Goal: Complete application form

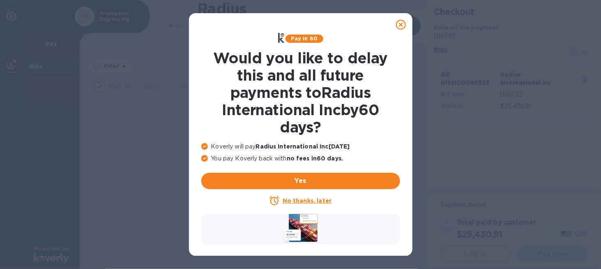
checkbox input "false"
click at [308, 198] on u "No thanks, later" at bounding box center [307, 200] width 49 height 7
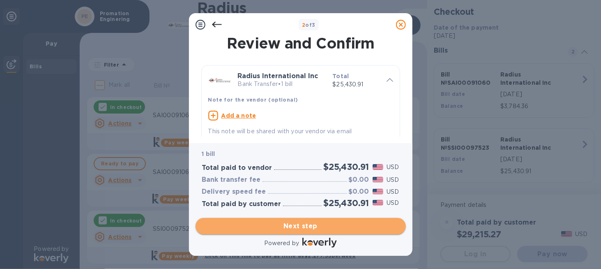
click at [286, 225] on span "Next step" at bounding box center [300, 226] width 197 height 10
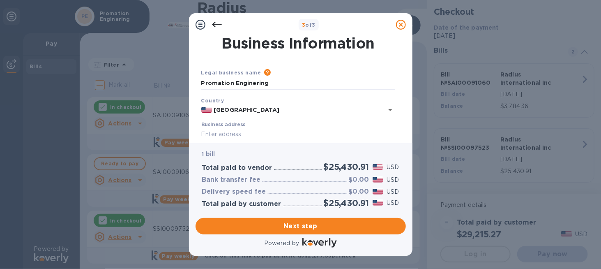
scroll to position [41, 0]
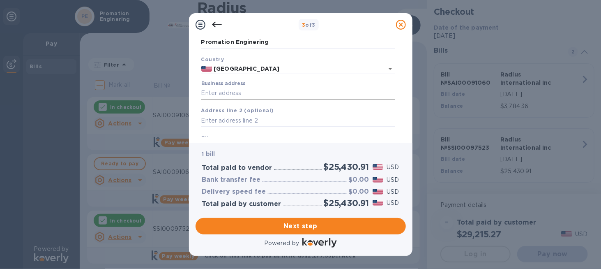
click at [220, 94] on input "Business address" at bounding box center [298, 93] width 194 height 12
type input "[STREET_ADDRESS]"
click at [222, 118] on input "text" at bounding box center [298, 121] width 194 height 12
click at [217, 122] on input "text" at bounding box center [298, 121] width 194 height 12
type input "B"
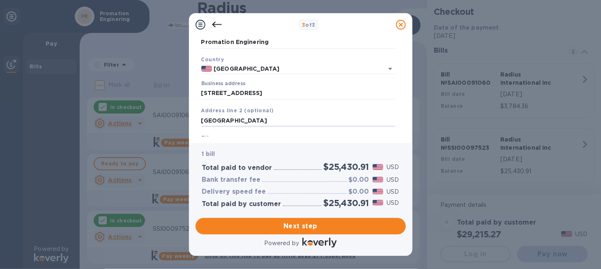
drag, startPoint x: 203, startPoint y: 121, endPoint x: 187, endPoint y: 125, distance: 16.5
click at [196, 125] on div "Business Information Legal business name Please provide the legal name that app…" at bounding box center [301, 86] width 210 height 100
type input "[GEOGRAPHIC_DATA]"
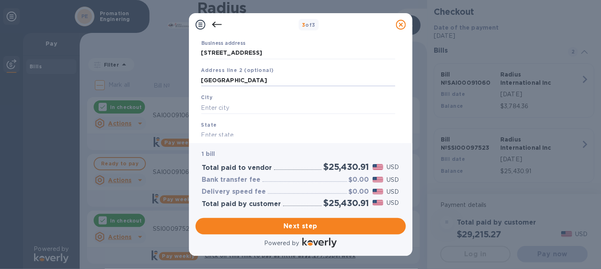
scroll to position [52, 0]
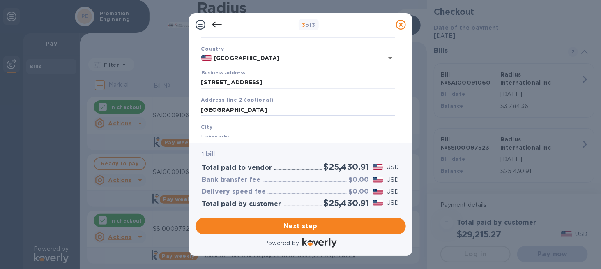
drag, startPoint x: 273, startPoint y: 108, endPoint x: 164, endPoint y: 113, distance: 108.6
click at [172, 112] on div "3 of 3 Business Information Legal business name Please provide the legal name t…" at bounding box center [300, 134] width 601 height 269
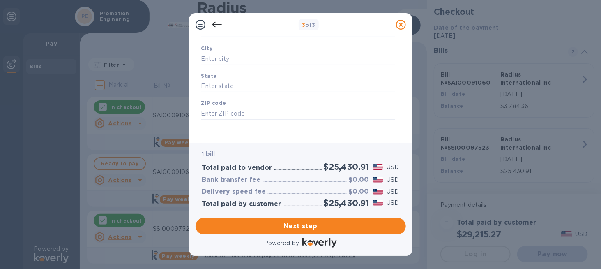
scroll to position [134, 0]
click at [209, 58] on input "text" at bounding box center [298, 56] width 194 height 12
drag, startPoint x: 252, startPoint y: 56, endPoint x: 152, endPoint y: 59, distance: 100.7
click at [153, 59] on div "3 of 3 Business Information Legal business name Please provide the legal name t…" at bounding box center [300, 134] width 601 height 269
type input "[GEOGRAPHIC_DATA]"
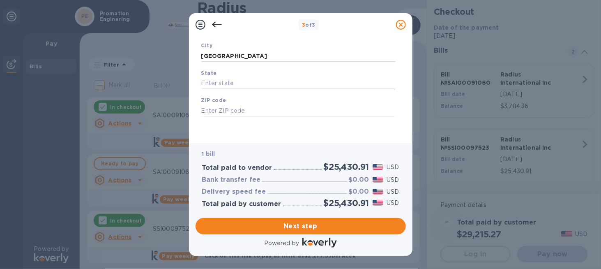
click at [206, 83] on input "text" at bounding box center [298, 83] width 194 height 12
type input "FL"
type input "34604"
click at [314, 220] on button "Next step" at bounding box center [301, 226] width 210 height 16
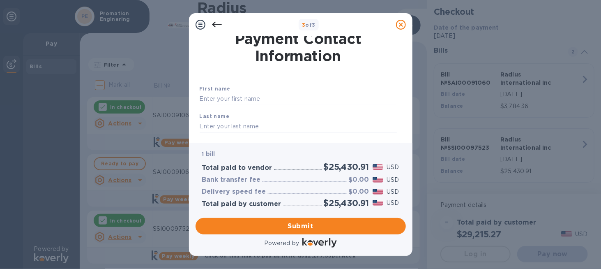
scroll to position [0, 0]
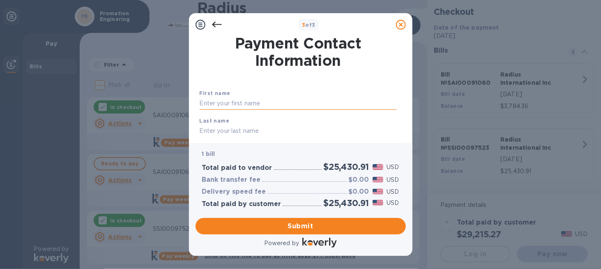
click at [217, 104] on input "text" at bounding box center [298, 103] width 197 height 12
type input "[PERSON_NAME]"
type input "Pemberton"
type input "3528484012"
type input "[PERSON_NAME][EMAIL_ADDRESS][PERSON_NAME][DOMAIN_NAME]"
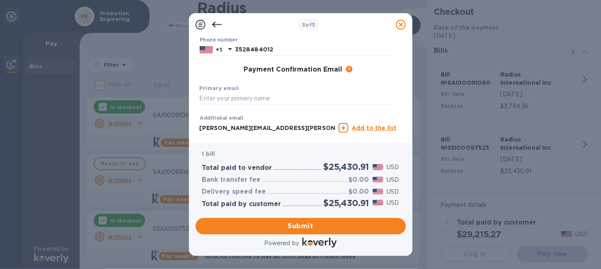
scroll to position [123, 0]
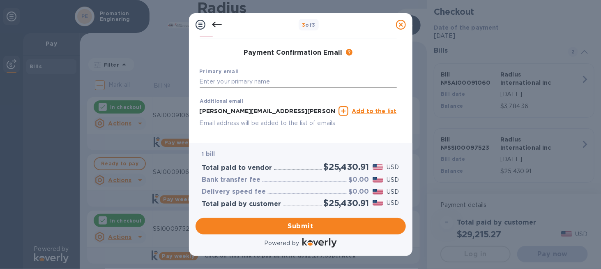
click at [212, 83] on input "text" at bounding box center [298, 82] width 197 height 12
type input "c"
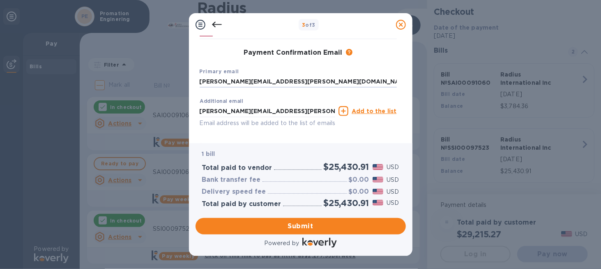
scroll to position [153, 0]
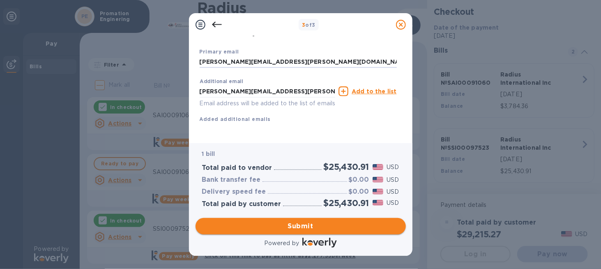
type input "[PERSON_NAME][EMAIL_ADDRESS][PERSON_NAME][DOMAIN_NAME]"
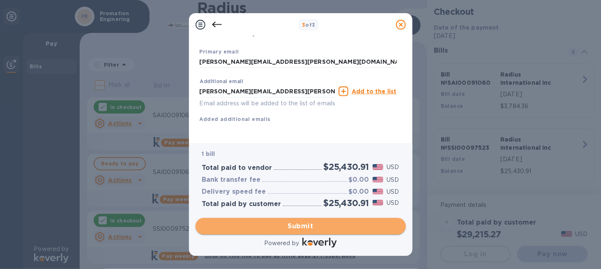
click at [299, 223] on span "Submit" at bounding box center [300, 226] width 197 height 10
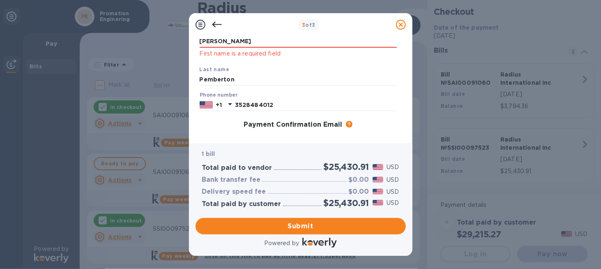
scroll to position [0, 0]
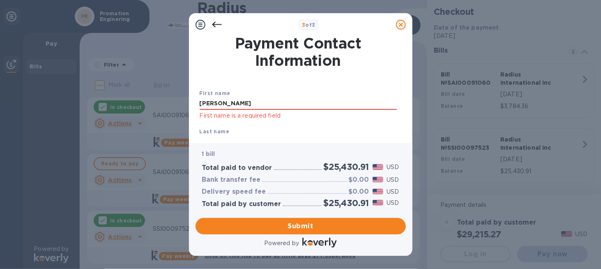
drag, startPoint x: 225, startPoint y: 105, endPoint x: 186, endPoint y: 104, distance: 39.1
click at [186, 104] on div "3 of 3 Payment Contact Information First name [PERSON_NAME] First name is a req…" at bounding box center [300, 134] width 601 height 269
type input "[PERSON_NAME]"
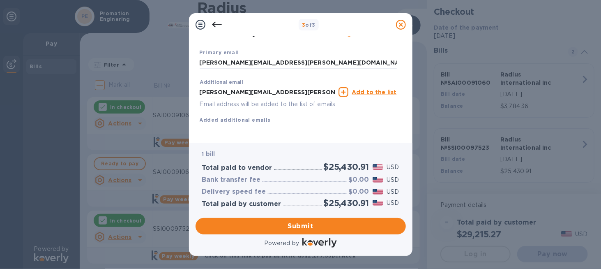
scroll to position [164, 0]
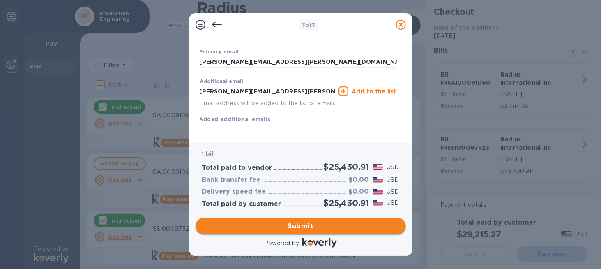
click at [303, 222] on span "Submit" at bounding box center [300, 226] width 197 height 10
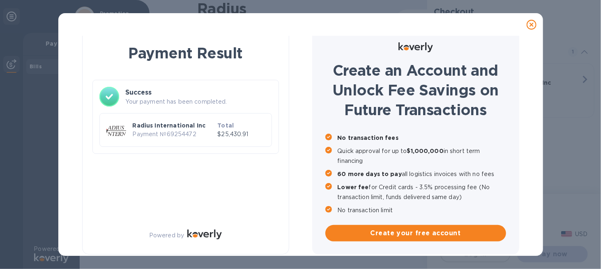
scroll to position [0, 0]
